Goal: Task Accomplishment & Management: Use online tool/utility

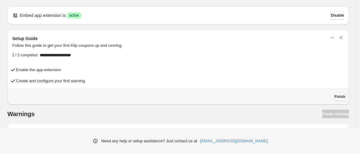
click at [325, 16] on div "Embed app extension is Success active Disable" at bounding box center [177, 15] width 331 height 9
click at [336, 14] on span "Disable" at bounding box center [337, 15] width 13 height 5
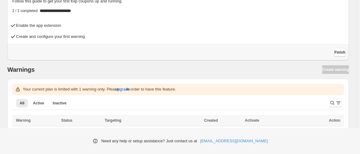
scroll to position [61, 0]
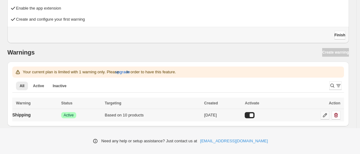
click at [326, 114] on icon at bounding box center [325, 115] width 6 height 6
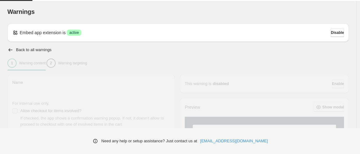
type input "********"
type input "**********"
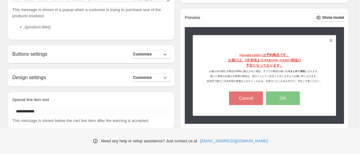
scroll to position [198, 0]
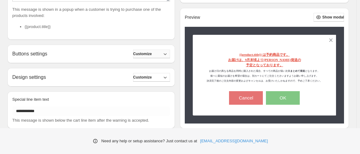
click at [159, 57] on button "Customize" at bounding box center [151, 53] width 37 height 9
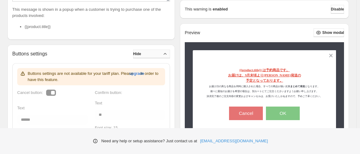
click at [159, 57] on button "Hide" at bounding box center [151, 53] width 37 height 9
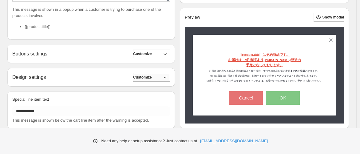
click at [152, 78] on span "Customize" at bounding box center [142, 77] width 19 height 5
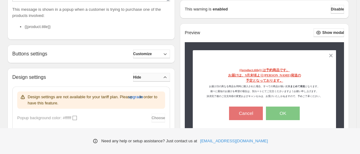
click at [157, 78] on button "Hide" at bounding box center [151, 77] width 37 height 9
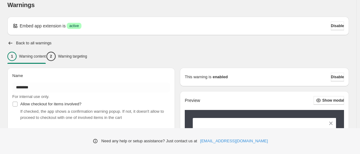
scroll to position [6, 0]
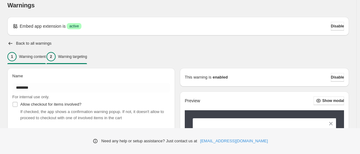
click at [87, 56] on p "Warning targeting" at bounding box center [72, 56] width 29 height 5
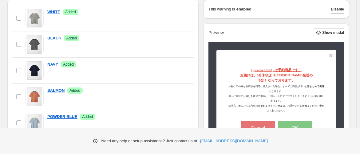
scroll to position [0, 0]
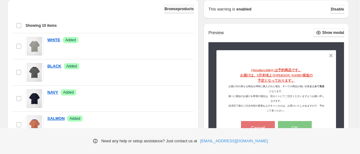
click at [176, 8] on span "Browse products" at bounding box center [178, 8] width 29 height 5
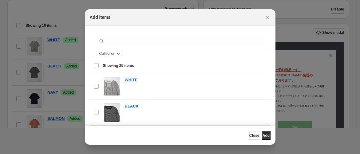
click at [115, 55] on span "Collection" at bounding box center [107, 53] width 16 height 5
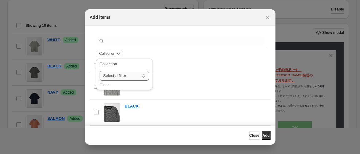
click at [130, 77] on select "**********" at bounding box center [124, 76] width 49 height 10
select select "**********"
click at [100, 71] on select "**********" at bounding box center [124, 76] width 49 height 10
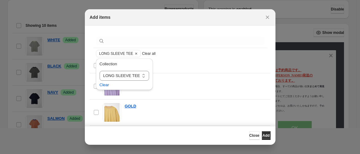
click at [95, 66] on div "**********" at bounding box center [124, 76] width 62 height 38
click at [185, 64] on span "Showing 25 items" at bounding box center [185, 66] width 164 height 6
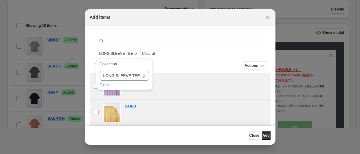
click at [202, 62] on div "Actions" at bounding box center [196, 65] width 139 height 9
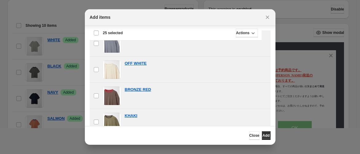
scroll to position [81, 0]
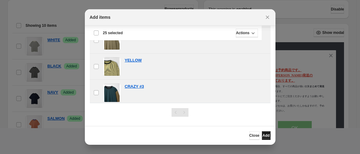
click at [264, 135] on span "Add" at bounding box center [265, 135] width 7 height 5
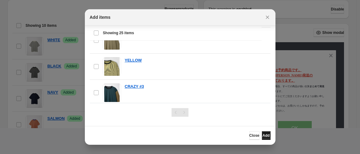
click at [267, 135] on button "Add" at bounding box center [266, 135] width 9 height 9
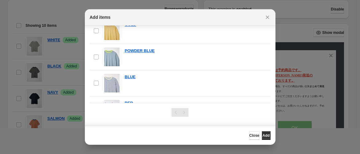
scroll to position [0, 0]
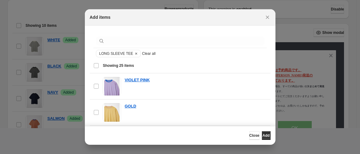
click at [96, 64] on div "Select all 25 items Showing 25 items" at bounding box center [179, 65] width 173 height 15
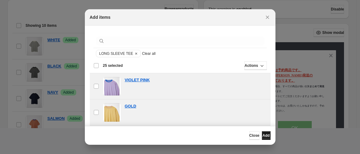
click at [262, 135] on span "Add" at bounding box center [265, 135] width 7 height 5
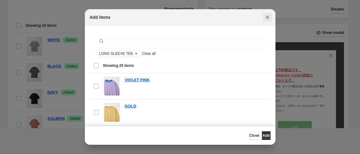
click at [268, 16] on icon "Close" at bounding box center [267, 17] width 6 height 6
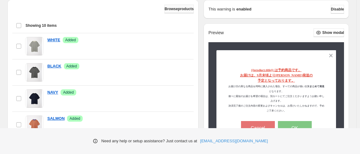
click at [178, 11] on span "Browse products" at bounding box center [178, 8] width 29 height 5
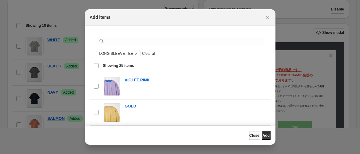
click at [249, 134] on span "Close" at bounding box center [254, 135] width 10 height 5
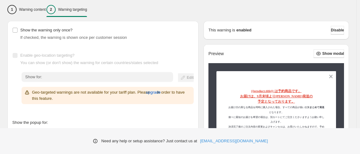
scroll to position [53, 0]
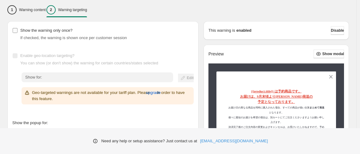
click at [27, 32] on span "Show the warning only once?" at bounding box center [46, 30] width 52 height 5
click at [336, 29] on span "Disable" at bounding box center [337, 30] width 13 height 5
click at [18, 30] on span at bounding box center [15, 31] width 6 height 6
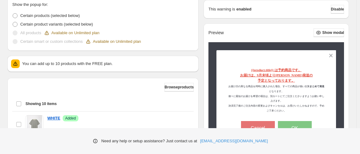
scroll to position [171, 0]
click at [17, 34] on span at bounding box center [15, 32] width 5 height 5
click at [16, 23] on span at bounding box center [15, 24] width 5 height 5
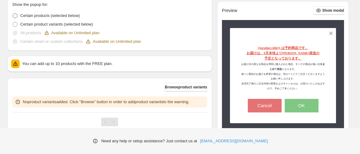
click at [15, 17] on span at bounding box center [15, 15] width 5 height 5
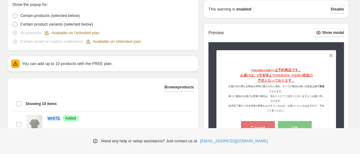
click at [15, 41] on span at bounding box center [15, 41] width 5 height 5
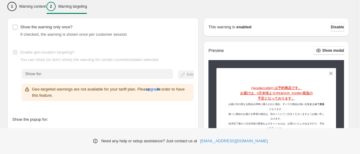
scroll to position [0, 0]
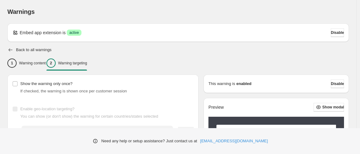
click at [10, 50] on icon "button" at bounding box center [11, 49] width 4 height 3
click at [339, 84] on span "Disable" at bounding box center [337, 83] width 13 height 5
click at [10, 49] on icon "button" at bounding box center [10, 50] width 6 height 6
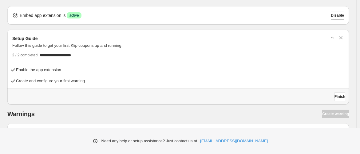
scroll to position [0, 0]
click at [341, 92] on button "Finish" at bounding box center [339, 96] width 11 height 9
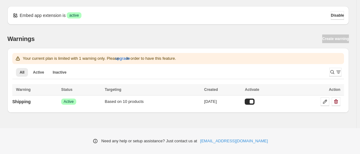
scroll to position [0, 0]
click at [329, 99] on icon at bounding box center [328, 101] width 6 height 6
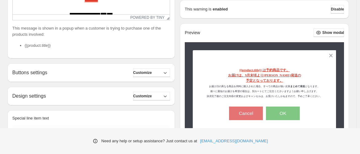
scroll to position [211, 0]
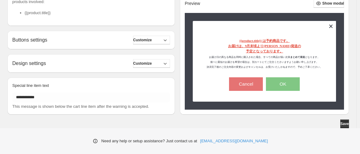
click at [335, 25] on button at bounding box center [330, 26] width 11 height 11
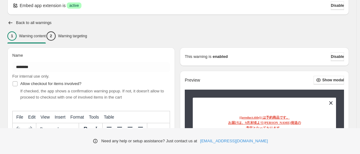
scroll to position [0, 0]
